Goal: Information Seeking & Learning: Learn about a topic

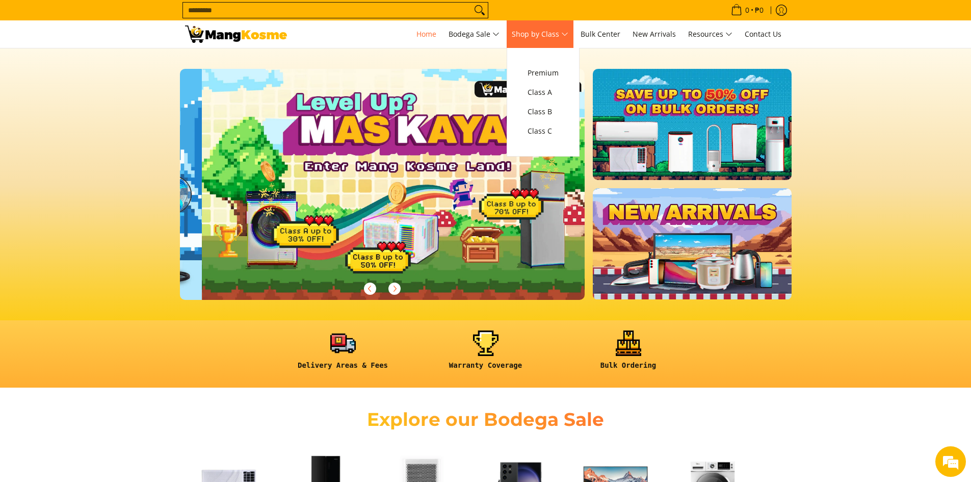
scroll to position [0, 405]
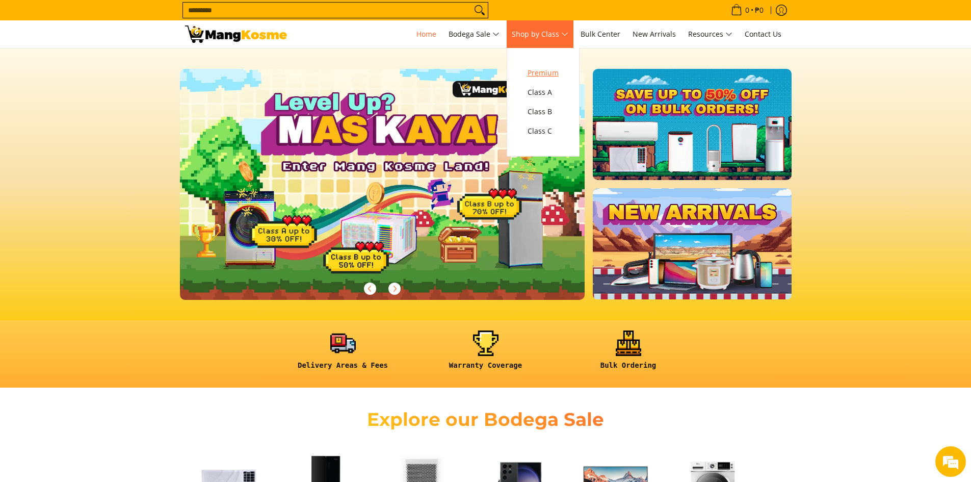
click at [549, 69] on span "Premium" at bounding box center [543, 73] width 31 height 13
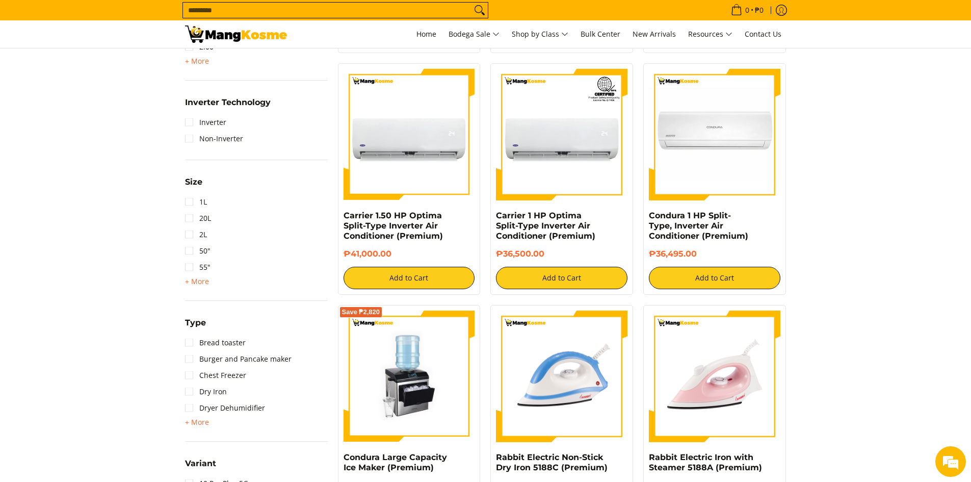
scroll to position [714, 0]
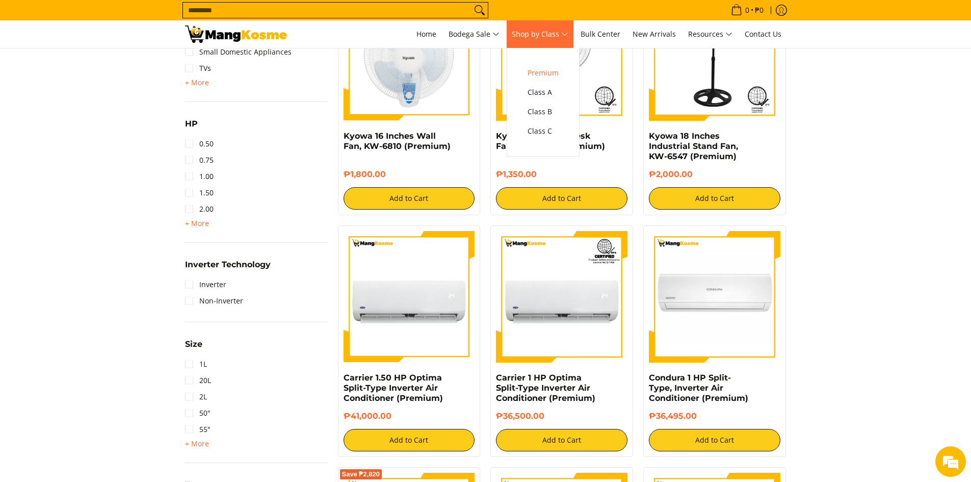
click at [540, 33] on span "Shop by Class" at bounding box center [540, 34] width 57 height 13
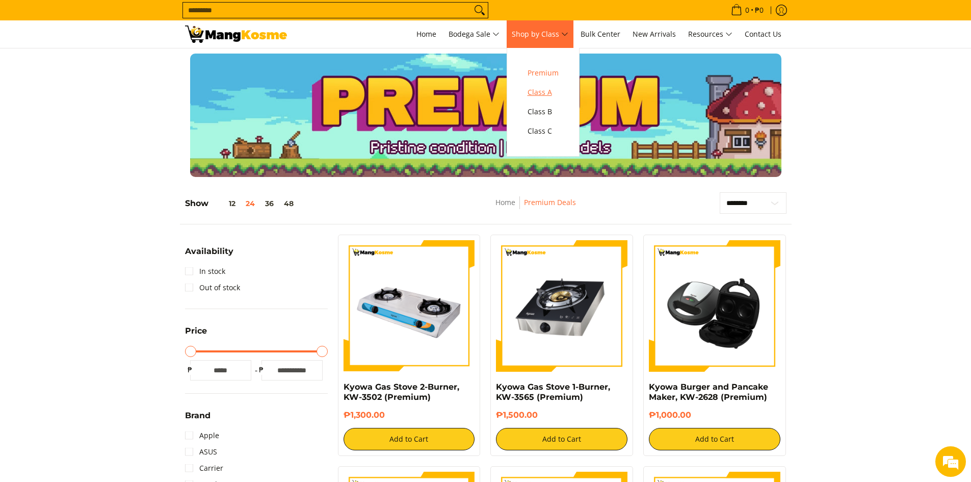
click at [543, 94] on span "Class A" at bounding box center [543, 92] width 31 height 13
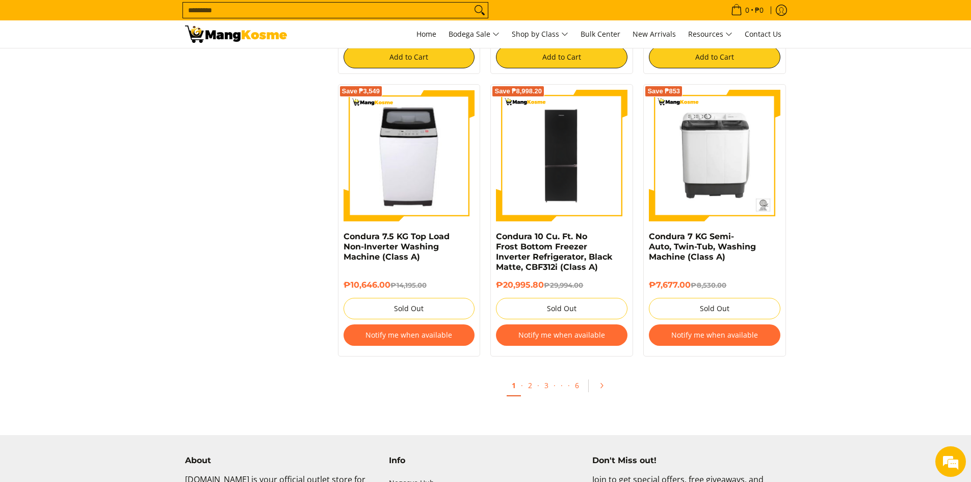
scroll to position [1937, 0]
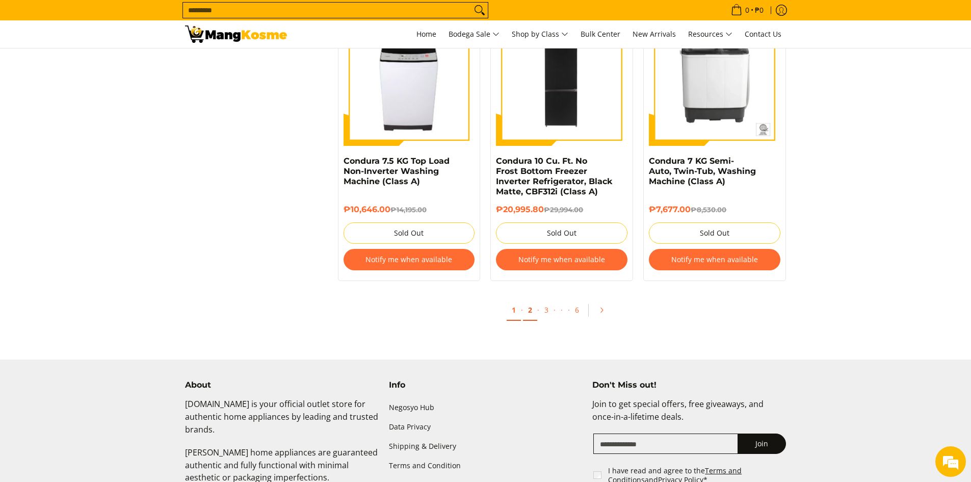
click at [533, 311] on link "2" at bounding box center [530, 310] width 14 height 21
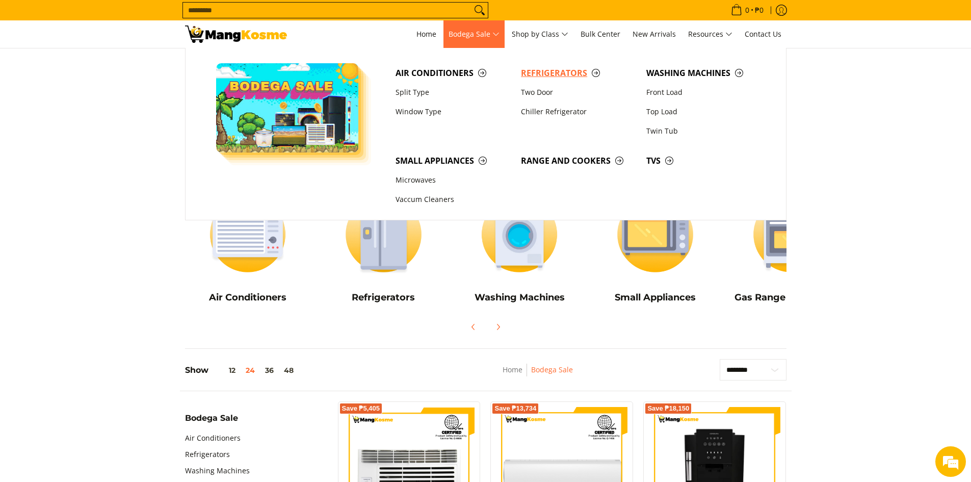
click at [571, 72] on span "Refrigerators" at bounding box center [578, 73] width 115 height 13
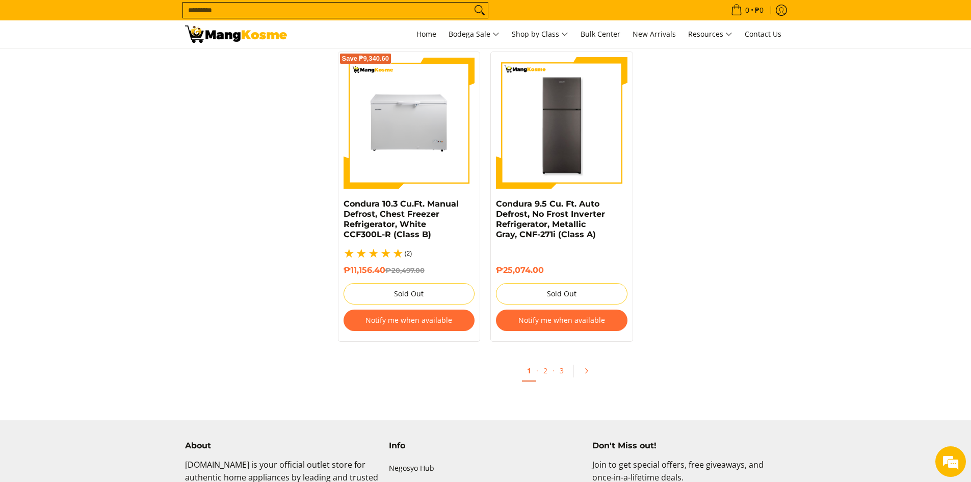
scroll to position [2141, 0]
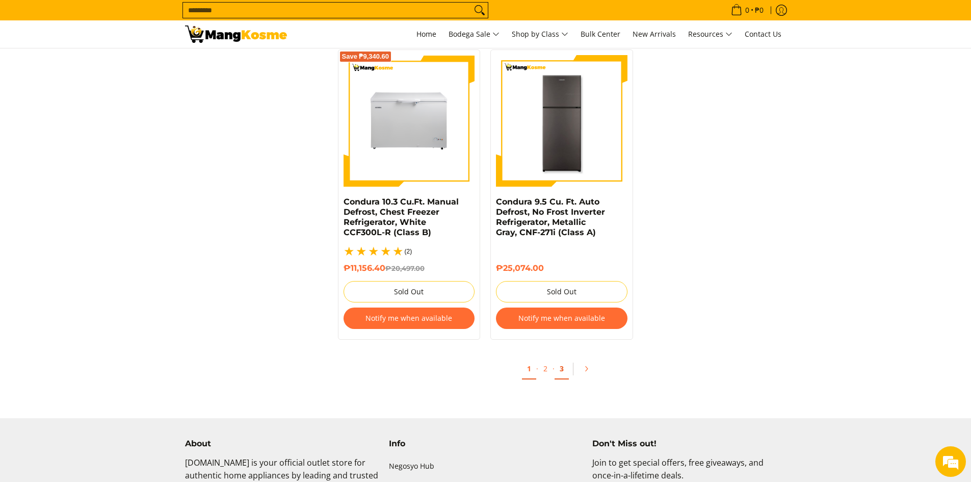
click at [564, 360] on link "3" at bounding box center [562, 368] width 14 height 21
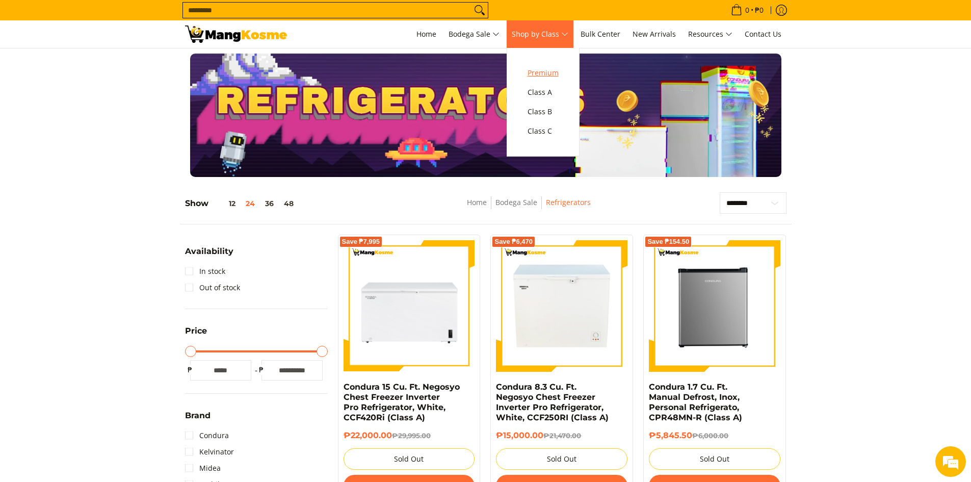
click at [550, 78] on span "Premium" at bounding box center [543, 73] width 31 height 13
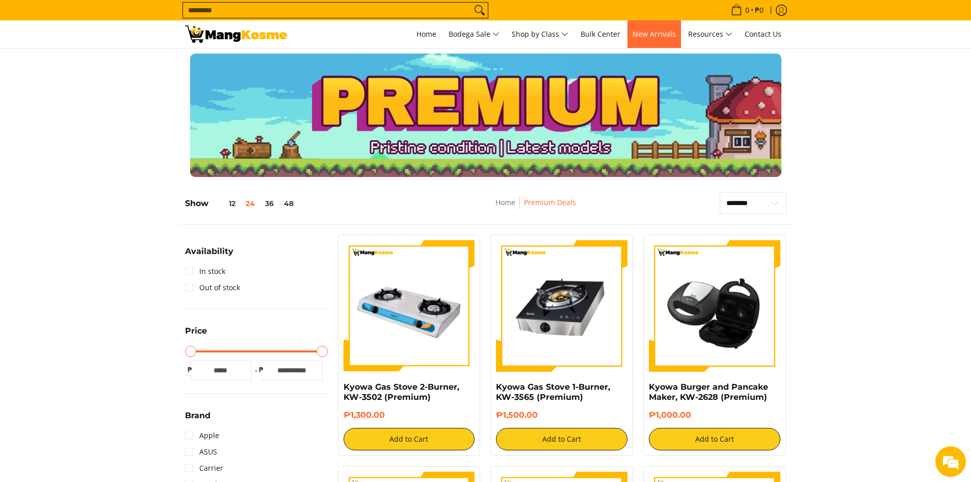
click at [660, 38] on span "New Arrivals" at bounding box center [654, 34] width 43 height 10
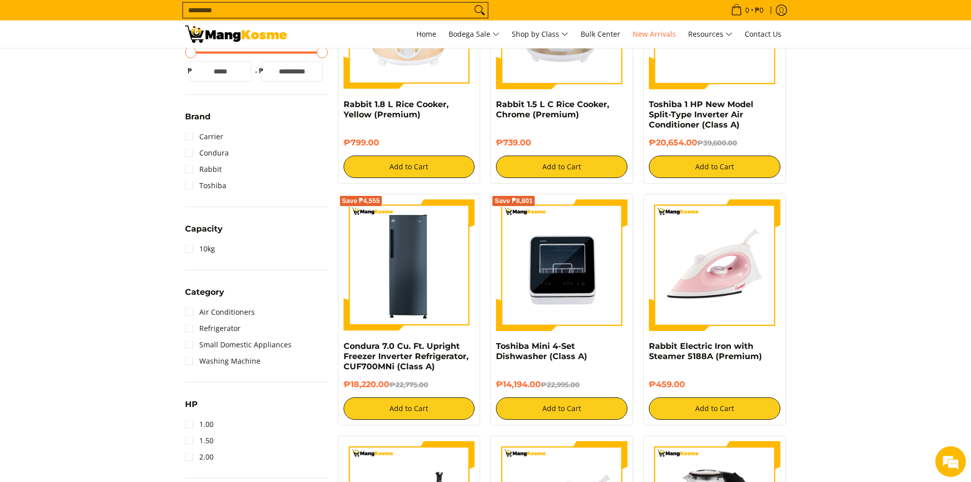
scroll to position [306, 0]
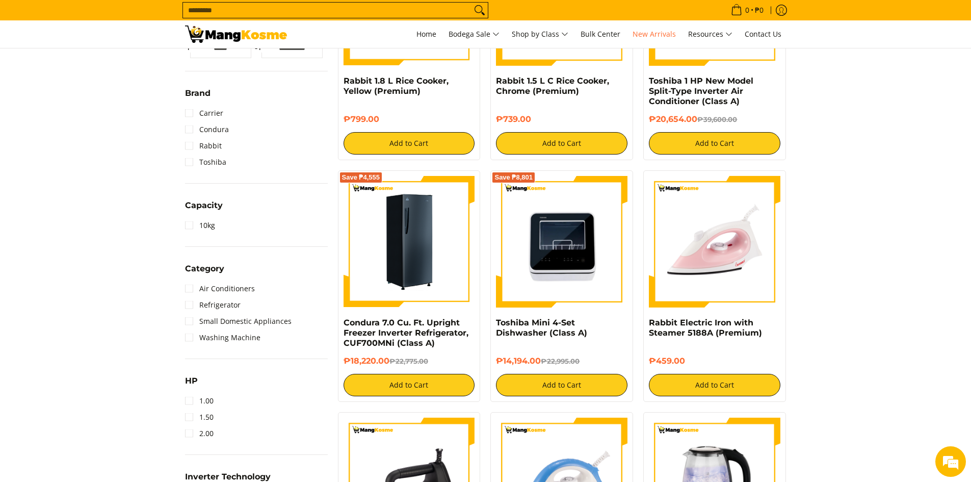
click at [411, 226] on img at bounding box center [410, 242] width 132 height 132
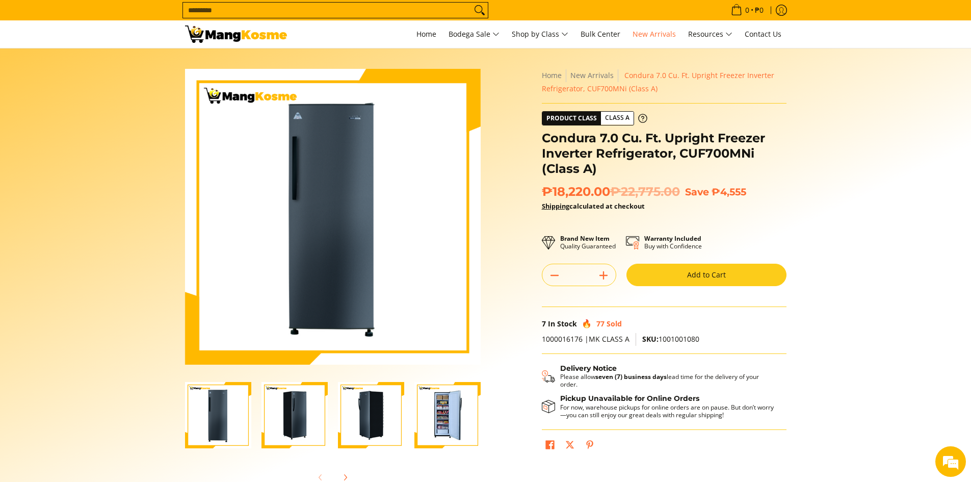
click at [446, 419] on img "Condura 7.0 Cu. Ft. Upright Freezer Inverter Refrigerator, CUF700MNi (Class A)-4" at bounding box center [447, 415] width 66 height 66
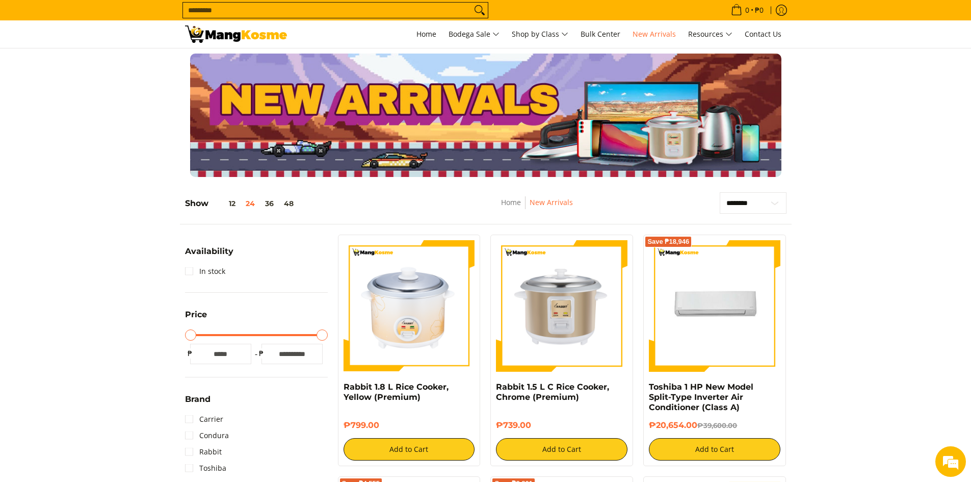
click at [231, 33] on img at bounding box center [236, 33] width 102 height 17
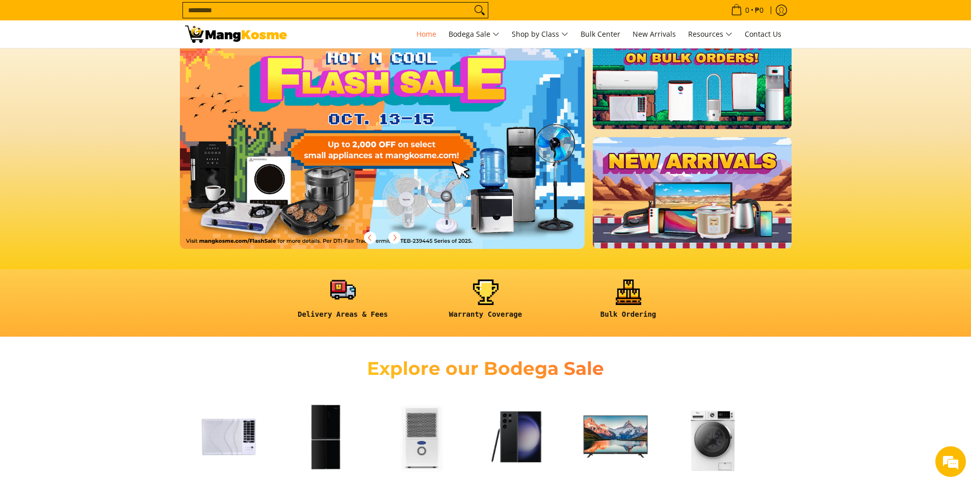
click at [340, 287] on link at bounding box center [343, 302] width 133 height 47
